Goal: Use online tool/utility: Utilize a website feature to perform a specific function

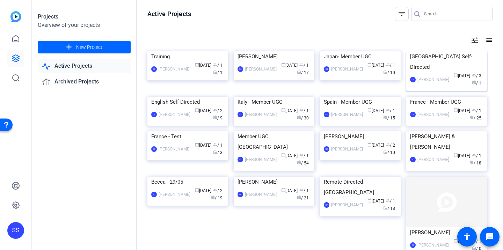
click at [431, 72] on div "[GEOGRAPHIC_DATA] Self-Directed" at bounding box center [446, 61] width 73 height 21
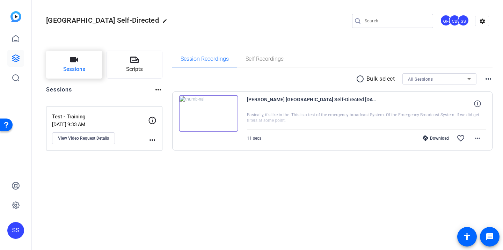
click at [95, 72] on button "Sessions" at bounding box center [74, 65] width 56 height 28
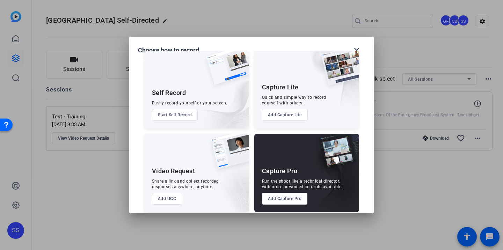
scroll to position [21, 0]
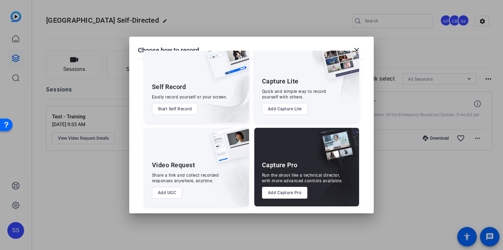
click at [277, 190] on button "Add Capture Pro" at bounding box center [285, 193] width 46 height 12
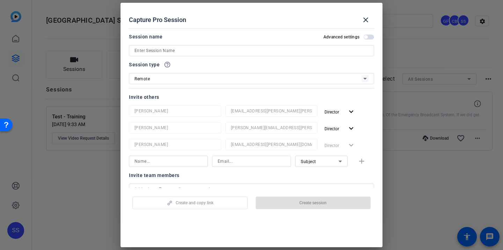
click at [191, 54] on input at bounding box center [252, 50] width 234 height 8
click at [362, 20] on mat-icon "close" at bounding box center [366, 20] width 8 height 8
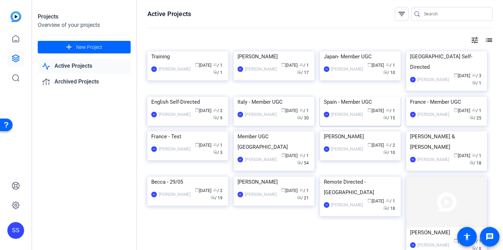
click at [367, 97] on img at bounding box center [360, 97] width 81 height 0
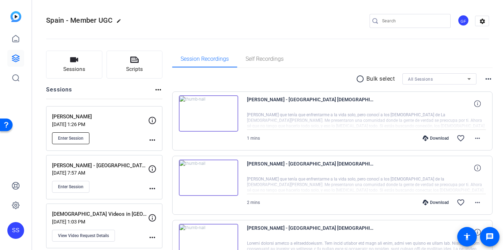
click at [77, 138] on span "Enter Session" at bounding box center [71, 139] width 26 height 6
click at [13, 40] on icon at bounding box center [16, 39] width 8 height 8
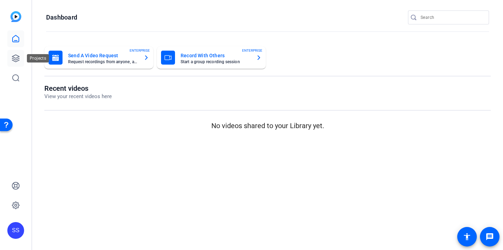
click at [14, 57] on icon at bounding box center [16, 58] width 8 height 8
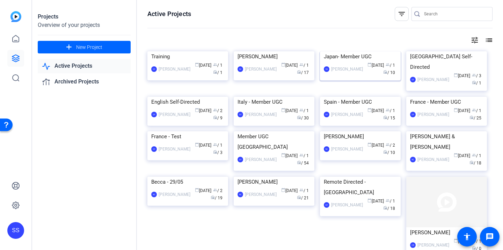
click at [340, 51] on img at bounding box center [360, 51] width 81 height 0
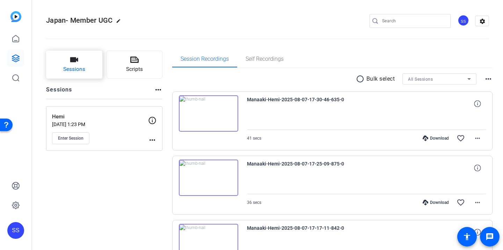
click at [73, 72] on span "Sessions" at bounding box center [74, 69] width 22 height 8
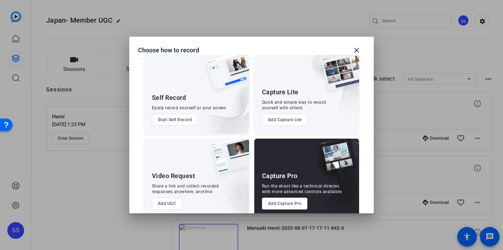
scroll to position [12, 0]
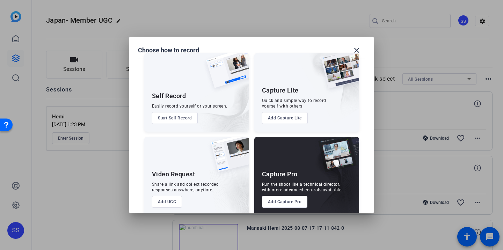
click at [172, 198] on button "Add UGC" at bounding box center [167, 202] width 30 height 12
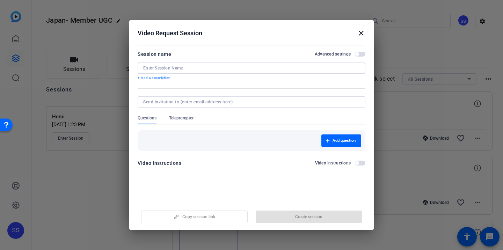
click at [188, 69] on input at bounding box center [251, 68] width 217 height 6
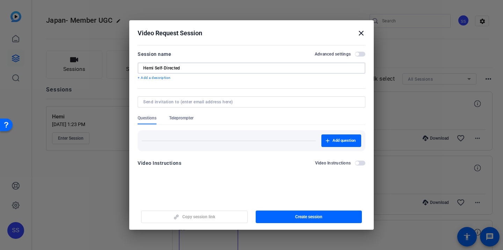
type input "Hemi Self-Directed"
click at [361, 53] on span "button" at bounding box center [360, 54] width 10 height 5
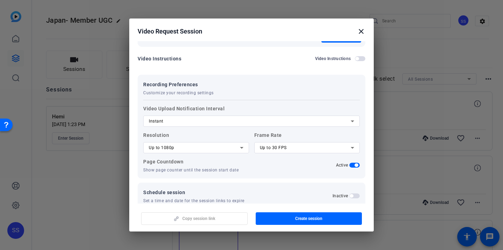
scroll to position [116, 0]
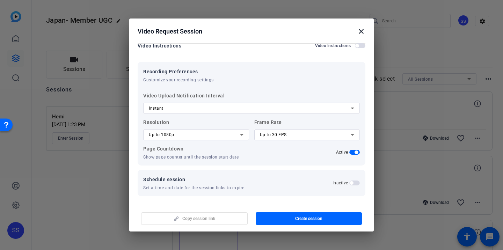
click at [229, 138] on div "Up to 1080p" at bounding box center [194, 135] width 91 height 8
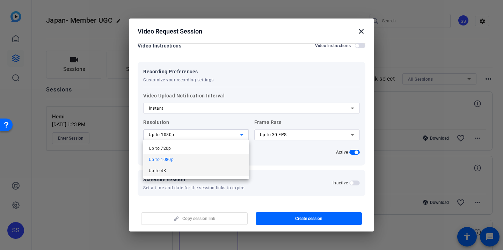
click at [224, 169] on mat-option "Up to 4K" at bounding box center [196, 170] width 106 height 11
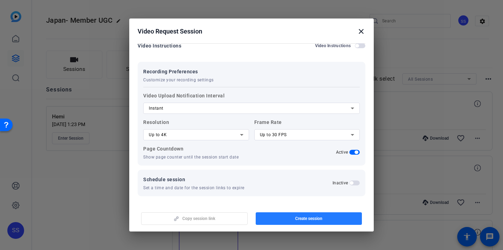
click at [282, 217] on span "button" at bounding box center [309, 218] width 107 height 17
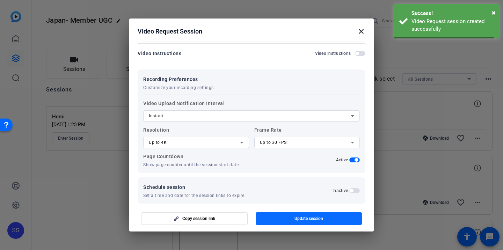
scroll to position [0, 0]
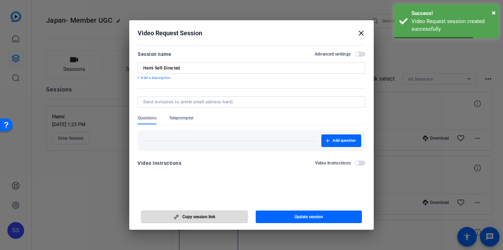
click at [236, 216] on span "button" at bounding box center [195, 217] width 106 height 17
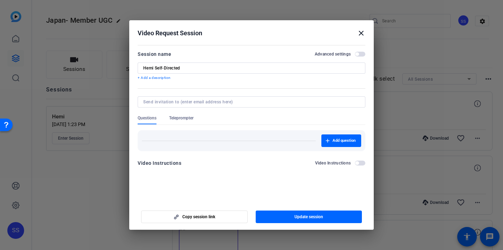
click at [363, 32] on mat-icon "close" at bounding box center [361, 33] width 8 height 8
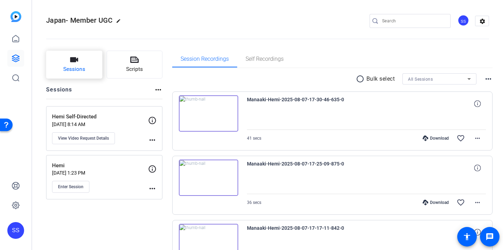
click at [62, 61] on button "Sessions" at bounding box center [74, 65] width 56 height 28
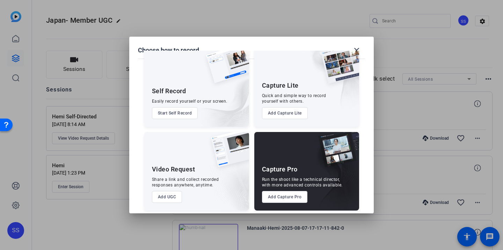
scroll to position [20, 0]
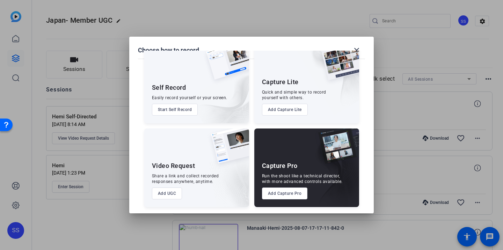
click at [290, 193] on button "Add Capture Pro" at bounding box center [285, 194] width 46 height 12
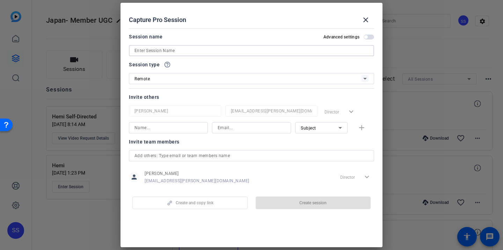
click at [204, 51] on input at bounding box center [252, 50] width 234 height 8
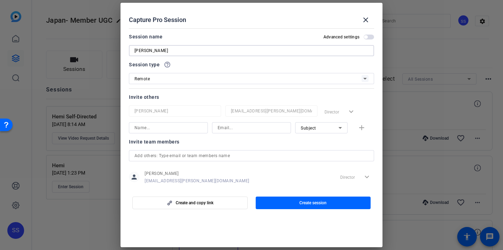
type input "[PERSON_NAME]"
click at [190, 80] on div "Remote" at bounding box center [248, 78] width 227 height 9
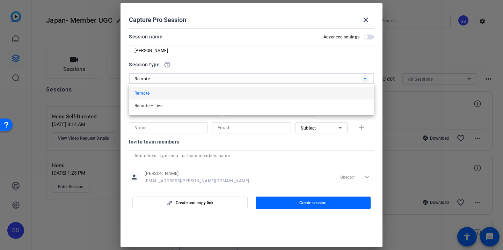
click at [190, 80] on div at bounding box center [251, 125] width 503 height 250
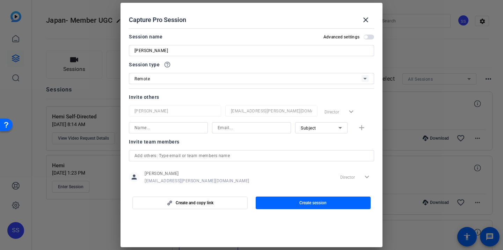
scroll to position [12, 0]
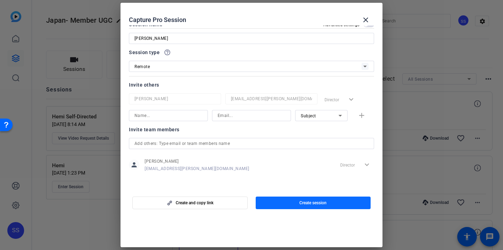
click at [287, 205] on span "button" at bounding box center [313, 203] width 115 height 17
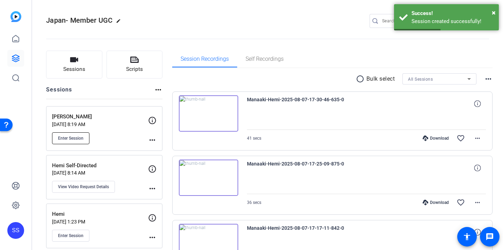
click at [81, 139] on span "Enter Session" at bounding box center [71, 139] width 26 height 6
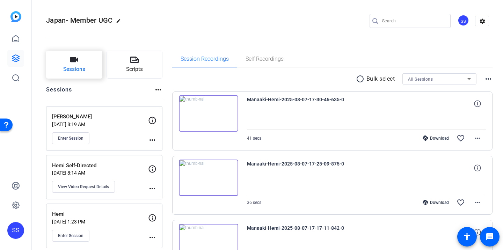
click at [73, 60] on icon "button" at bounding box center [74, 59] width 8 height 5
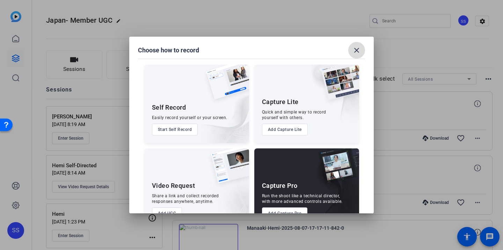
click at [359, 50] on mat-icon "close" at bounding box center [357, 50] width 8 height 8
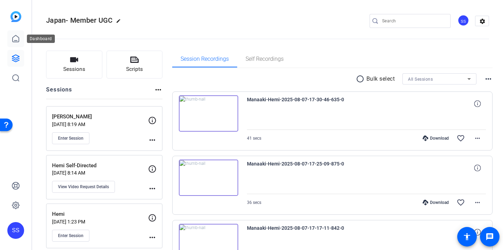
click at [19, 38] on icon at bounding box center [16, 39] width 8 height 8
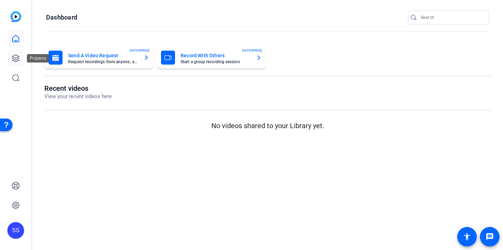
click at [19, 52] on link at bounding box center [15, 58] width 17 height 17
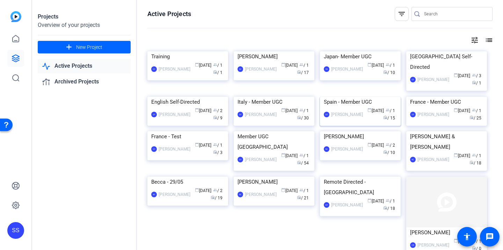
click at [338, 97] on img at bounding box center [360, 97] width 81 height 0
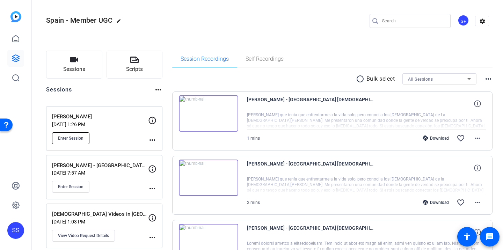
click at [73, 139] on span "Enter Session" at bounding box center [71, 139] width 26 height 6
click at [85, 118] on p "[PERSON_NAME]" at bounding box center [100, 117] width 96 height 8
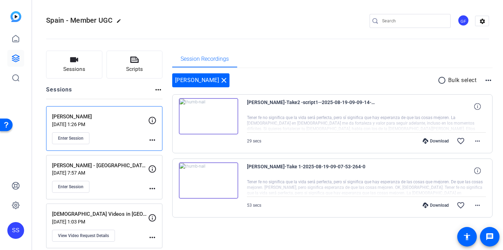
click at [219, 181] on img at bounding box center [208, 180] width 59 height 36
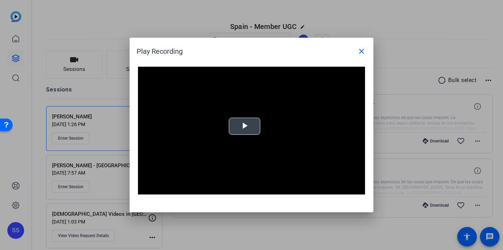
click at [245, 126] on span "Video Player" at bounding box center [245, 126] width 0 height 0
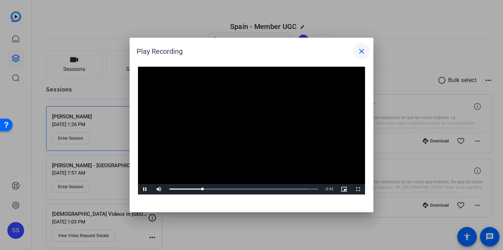
click at [362, 53] on mat-icon "close" at bounding box center [361, 51] width 8 height 8
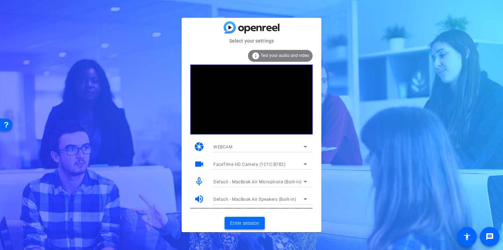
click at [252, 227] on span at bounding box center [245, 223] width 40 height 17
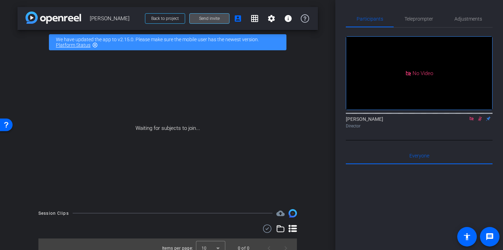
click at [212, 15] on span at bounding box center [209, 18] width 39 height 17
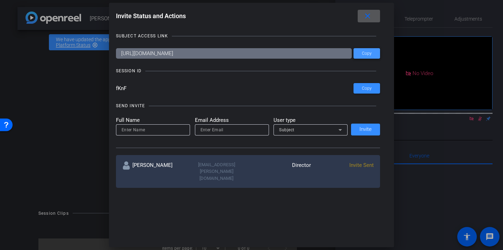
click at [363, 59] on span at bounding box center [367, 53] width 27 height 17
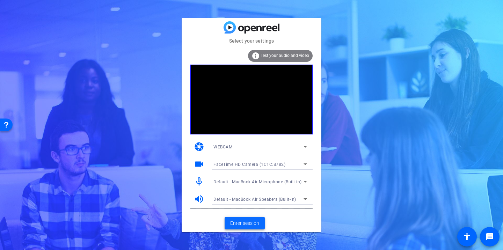
click at [244, 224] on span "Enter session" at bounding box center [244, 223] width 29 height 7
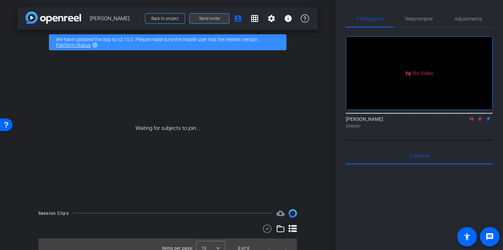
click at [215, 22] on span at bounding box center [209, 18] width 39 height 17
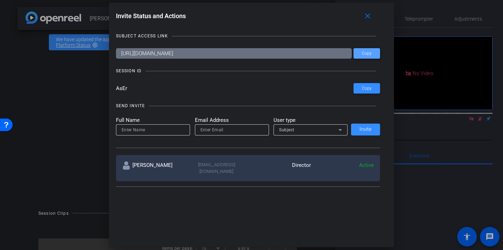
click at [369, 56] on span at bounding box center [367, 53] width 27 height 17
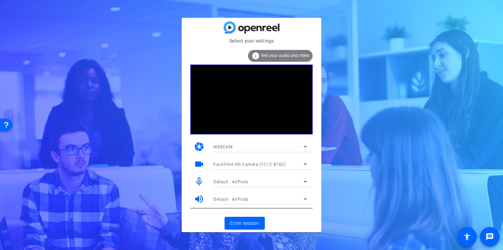
click at [366, 40] on div "Select your settings info Test your audio and video camera WEBCAM videocam Face…" at bounding box center [251, 125] width 503 height 250
click at [248, 225] on span "Enter session" at bounding box center [244, 223] width 29 height 7
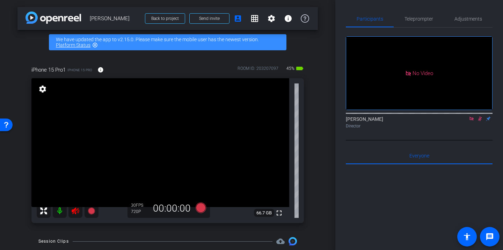
click at [478, 121] on icon at bounding box center [480, 118] width 6 height 5
click at [471, 121] on icon at bounding box center [472, 119] width 4 height 4
click at [76, 216] on mat-icon at bounding box center [75, 211] width 14 height 14
click at [420, 22] on span "Teleprompter" at bounding box center [419, 18] width 29 height 17
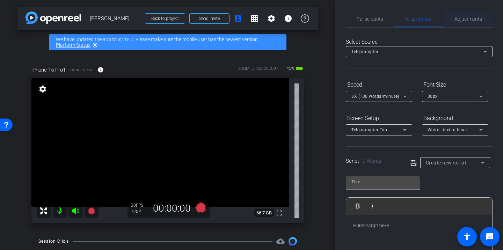
click at [455, 20] on span "Adjustments" at bounding box center [469, 18] width 28 height 5
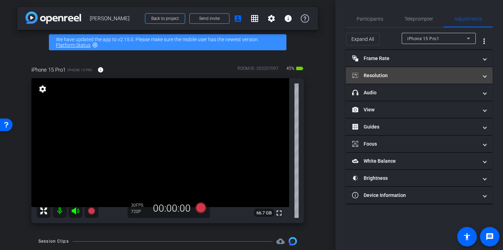
click at [391, 74] on mat-panel-title "Resolution" at bounding box center [415, 75] width 126 height 7
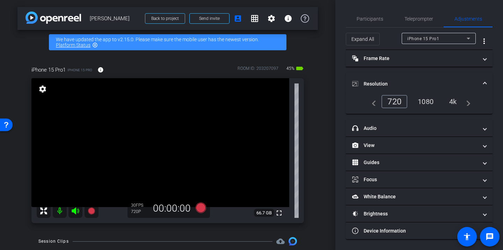
click at [422, 100] on div "1080" at bounding box center [426, 102] width 26 height 12
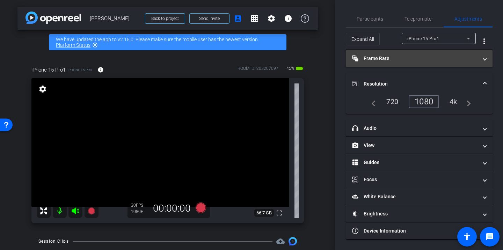
click at [390, 58] on mat-panel-title "Frame Rate Frame Rate" at bounding box center [415, 58] width 126 height 7
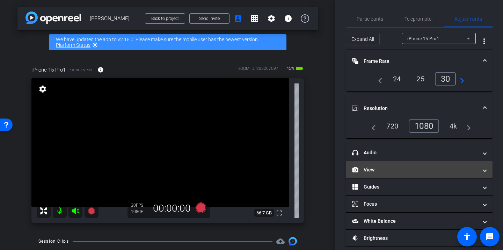
scroll to position [24, 0]
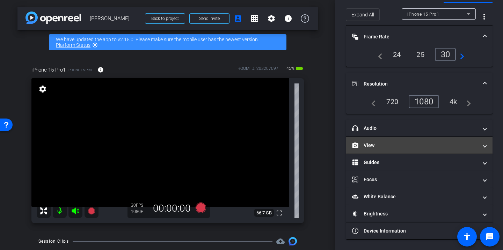
click at [385, 142] on mat-panel-title "View" at bounding box center [415, 145] width 126 height 7
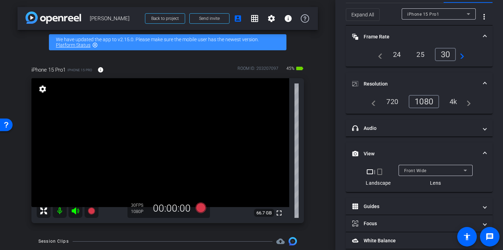
click at [381, 171] on mat-icon "crop_portrait" at bounding box center [380, 172] width 8 height 8
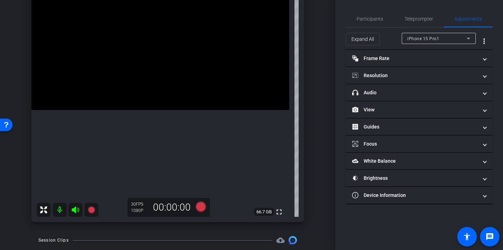
scroll to position [71, 0]
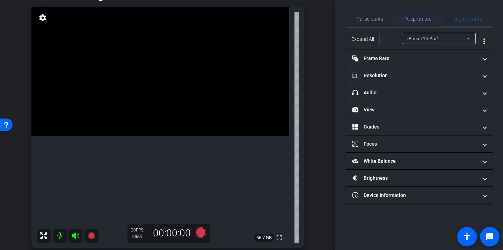
click at [416, 15] on span "Teleprompter" at bounding box center [419, 18] width 29 height 17
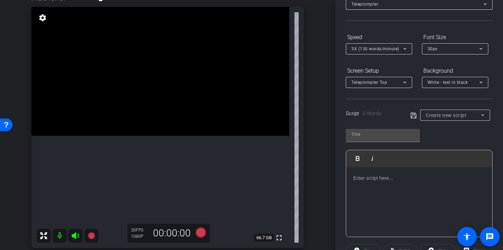
scroll to position [55, 0]
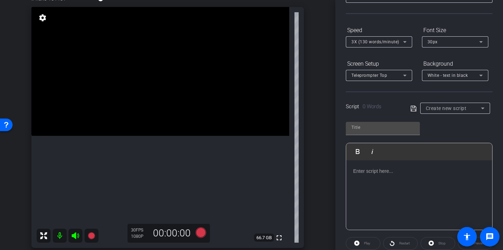
click at [390, 173] on p at bounding box center [419, 171] width 132 height 8
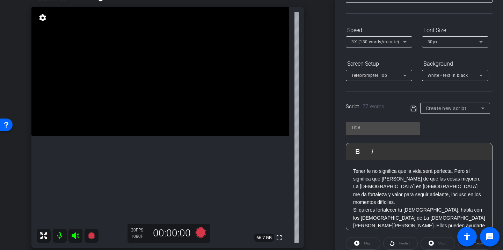
scroll to position [7, 0]
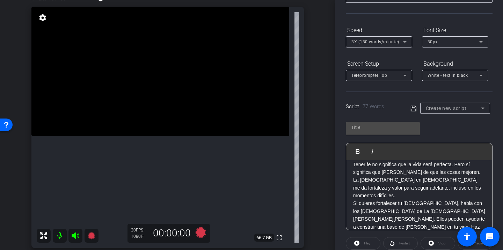
click at [415, 110] on icon at bounding box center [414, 109] width 6 height 6
type input "Default title 6168"
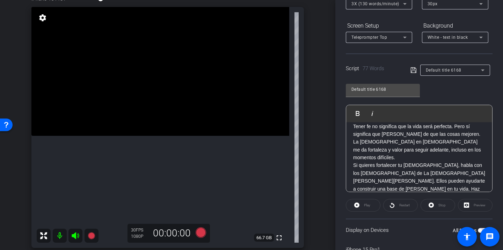
scroll to position [94, 0]
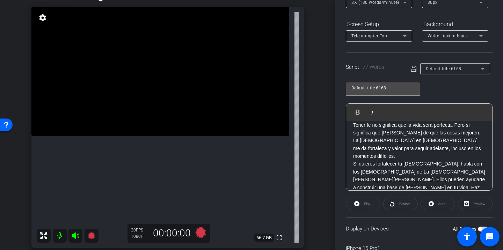
click at [368, 207] on div "Play" at bounding box center [363, 204] width 35 height 13
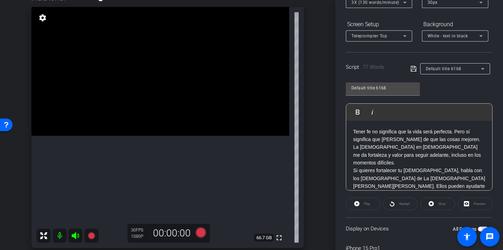
scroll to position [7, 0]
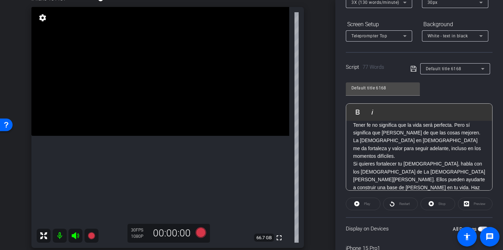
click at [365, 205] on div "Play" at bounding box center [363, 204] width 35 height 13
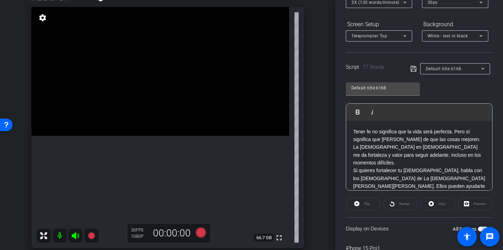
click at [413, 71] on icon at bounding box center [414, 69] width 6 height 8
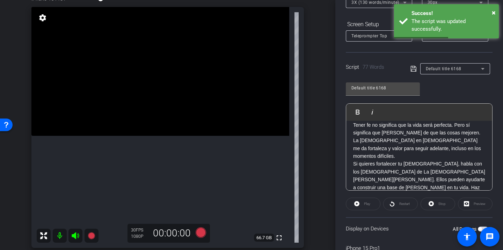
scroll to position [132, 0]
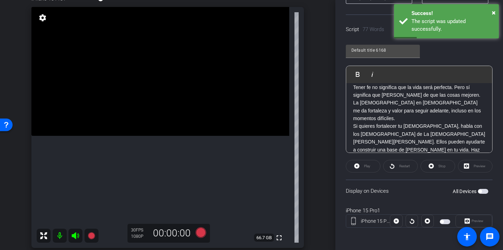
click at [444, 220] on span "button" at bounding box center [445, 221] width 10 height 5
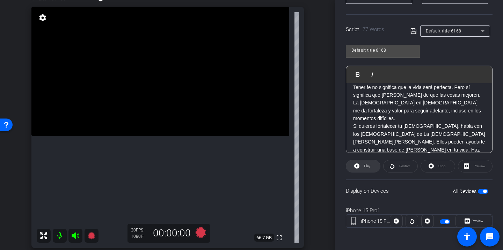
click at [371, 170] on span at bounding box center [363, 166] width 34 height 17
click at [444, 169] on span "Stop" at bounding box center [441, 166] width 9 height 10
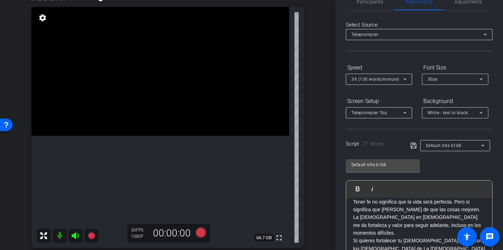
scroll to position [12, 0]
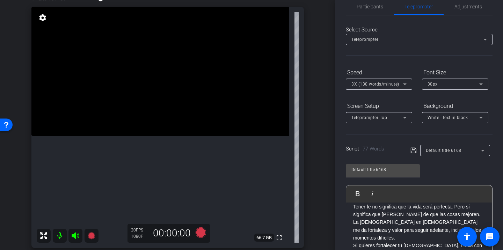
click at [380, 79] on div "3X (130 words/minute)" at bounding box center [379, 84] width 55 height 11
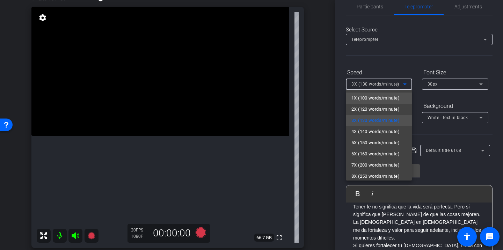
click at [377, 95] on span "1X (100 words/minute)" at bounding box center [376, 98] width 48 height 8
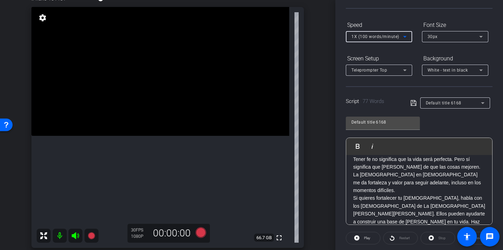
scroll to position [72, 0]
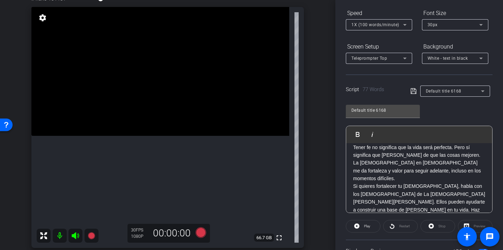
click at [414, 95] on icon at bounding box center [414, 91] width 6 height 8
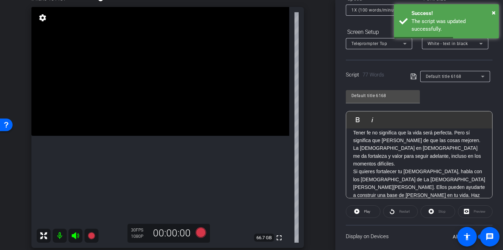
scroll to position [89, 0]
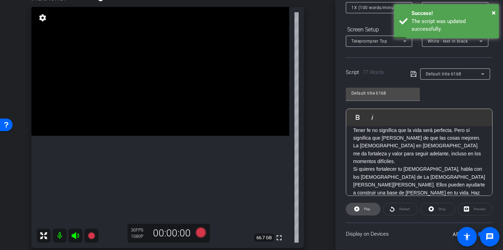
click at [369, 207] on span "Play" at bounding box center [367, 209] width 6 height 4
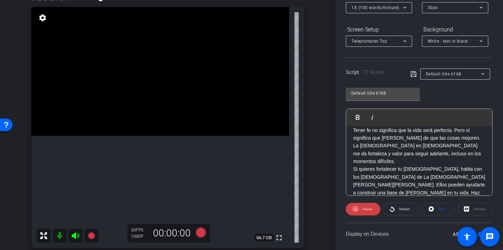
click at [369, 207] on span "Pause" at bounding box center [367, 209] width 9 height 4
click at [399, 212] on span "Restart" at bounding box center [404, 209] width 12 height 10
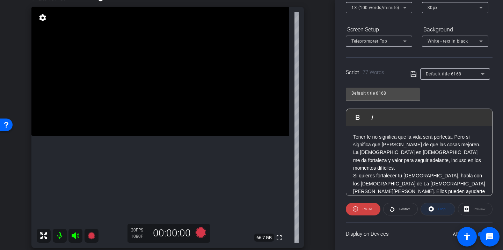
click at [442, 213] on span "Stop" at bounding box center [441, 209] width 9 height 10
click at [376, 9] on span "1X (100 words/minute)" at bounding box center [376, 7] width 48 height 5
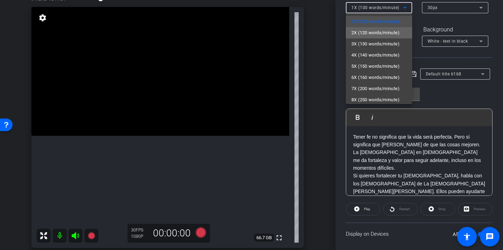
click at [374, 35] on span "2X (120 words/minute)" at bounding box center [376, 33] width 48 height 8
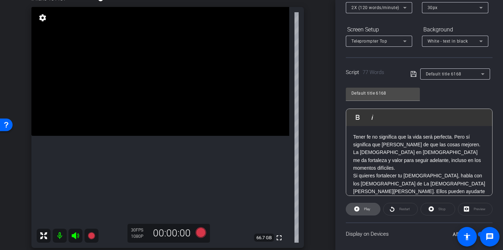
click at [373, 210] on span at bounding box center [363, 209] width 34 height 17
click at [373, 210] on span at bounding box center [363, 209] width 35 height 17
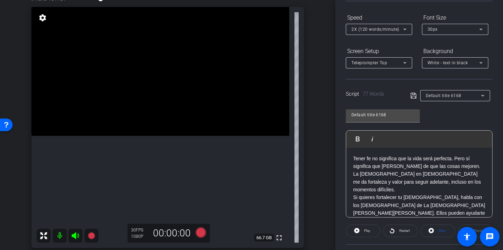
scroll to position [66, 0]
click at [364, 34] on div "2X (120 words/minute)" at bounding box center [378, 30] width 52 height 9
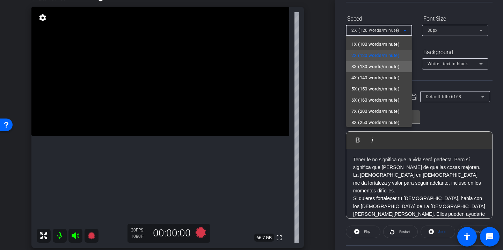
click at [365, 67] on span "3X (130 words/minute)" at bounding box center [376, 67] width 48 height 8
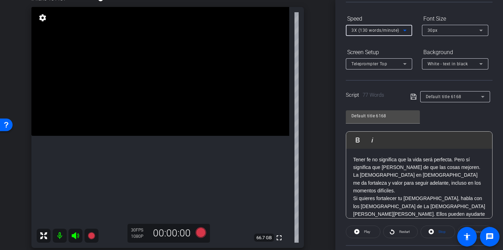
click at [363, 29] on span "3X (130 words/minute)" at bounding box center [376, 30] width 48 height 5
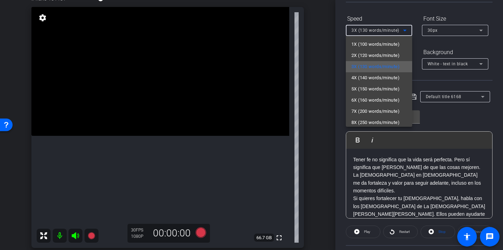
click at [364, 67] on span "3X (130 words/minute)" at bounding box center [376, 67] width 48 height 8
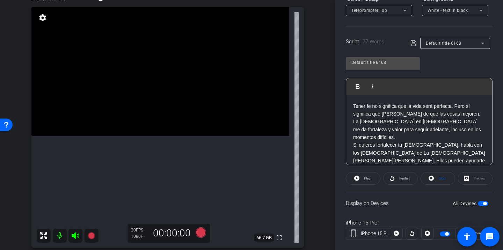
scroll to position [121, 0]
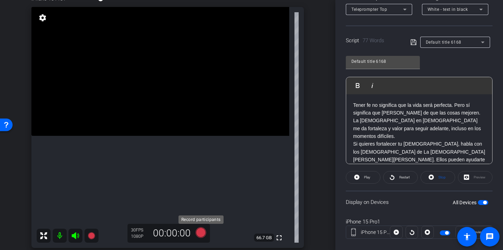
click at [201, 232] on icon at bounding box center [201, 232] width 10 height 10
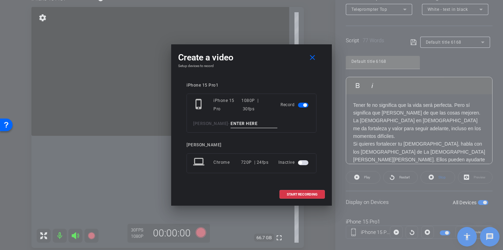
click at [245, 121] on input at bounding box center [254, 124] width 47 height 9
type input "Take 1"
click at [296, 191] on span at bounding box center [302, 194] width 45 height 17
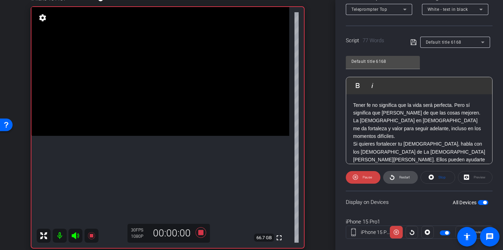
click at [401, 175] on span "Restart" at bounding box center [404, 177] width 10 height 4
click at [371, 180] on span "Pause" at bounding box center [366, 178] width 11 height 10
click at [399, 180] on span "Restart" at bounding box center [404, 178] width 12 height 10
click at [200, 233] on icon at bounding box center [201, 232] width 10 height 10
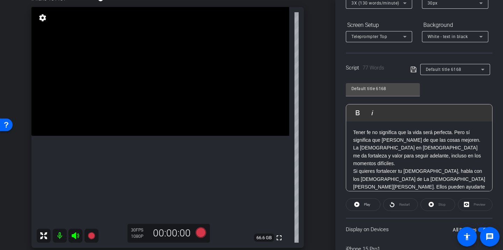
scroll to position [93, 0]
click at [203, 234] on icon at bounding box center [201, 232] width 10 height 10
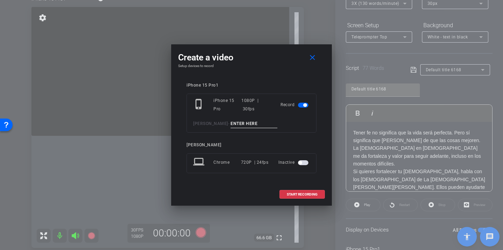
click at [242, 124] on input at bounding box center [254, 124] width 47 height 9
type input "Take2 (script1)"
click at [290, 193] on span "START RECORDING" at bounding box center [302, 194] width 31 height 3
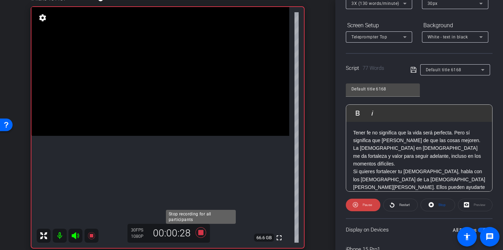
click at [204, 234] on icon at bounding box center [201, 232] width 17 height 13
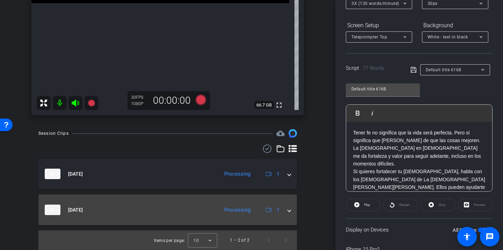
scroll to position [189, 0]
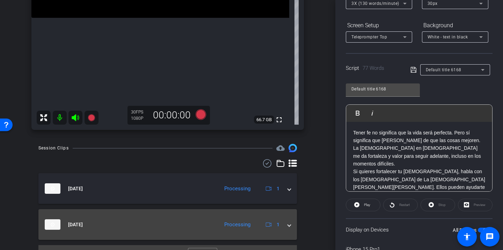
click at [238, 222] on div "Processing" at bounding box center [237, 225] width 33 height 8
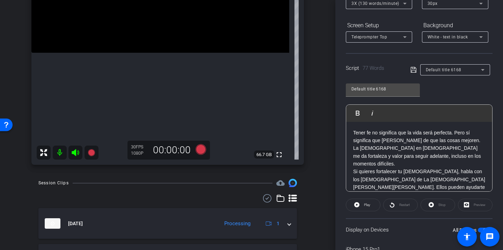
scroll to position [141, 0]
